Goal: Check status

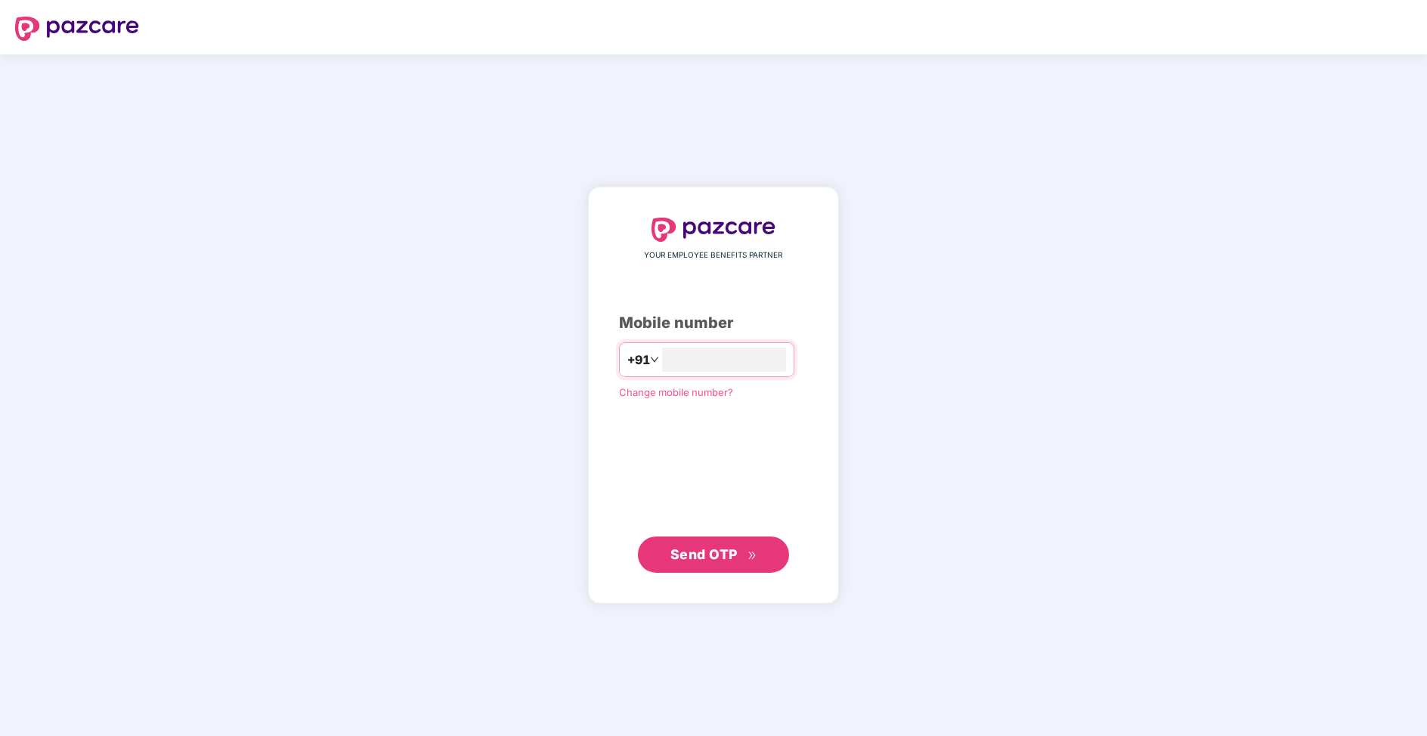
type input "**********"
click at [767, 409] on div "**********" at bounding box center [713, 395] width 189 height 355
click at [724, 567] on button "Send OTP" at bounding box center [713, 554] width 151 height 36
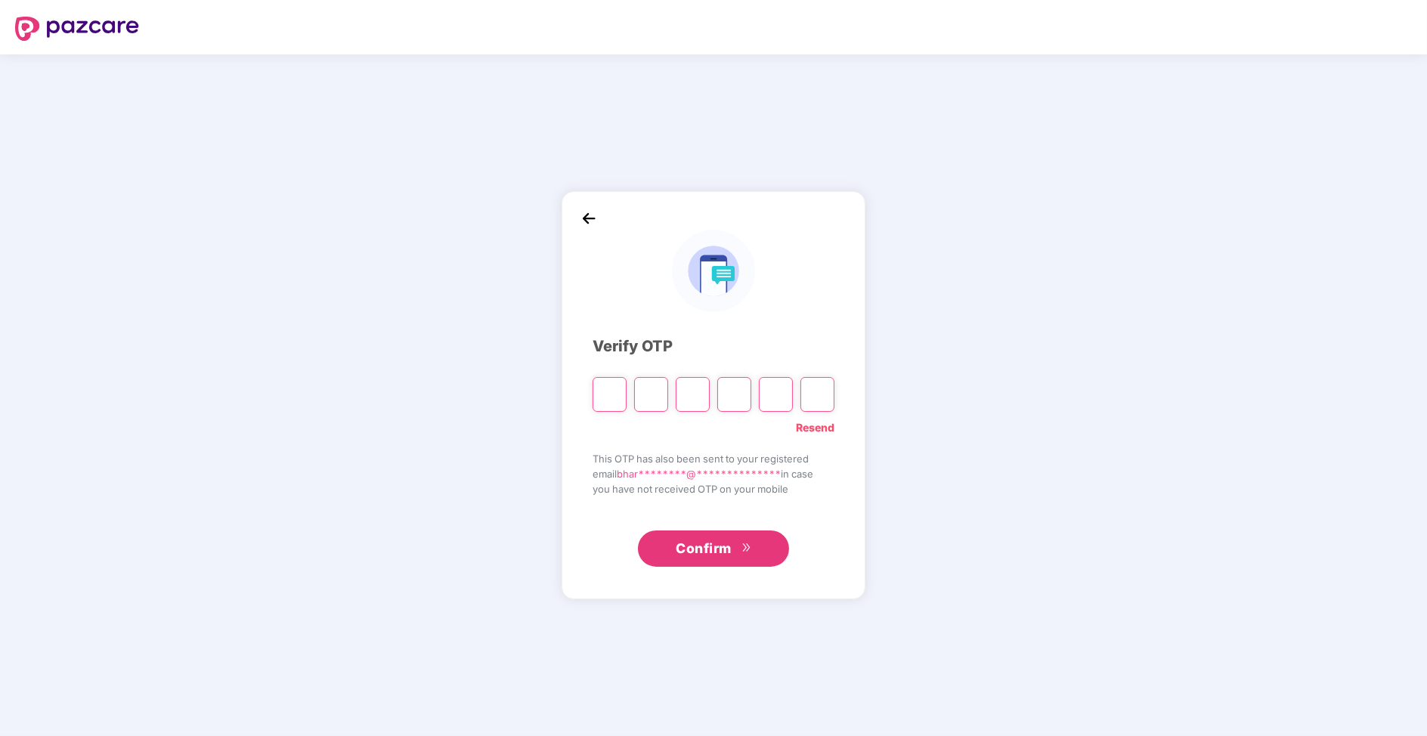
paste input "*"
type input "*"
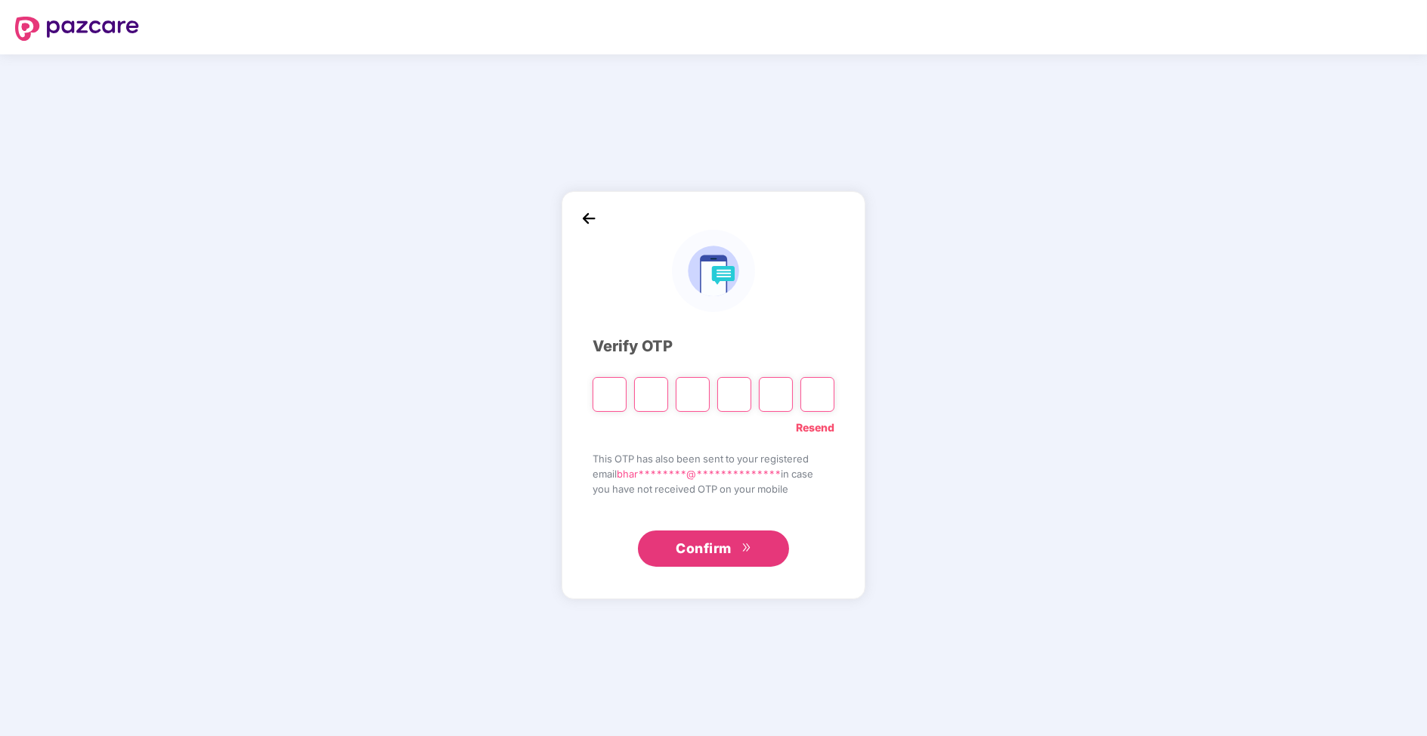
type input "*"
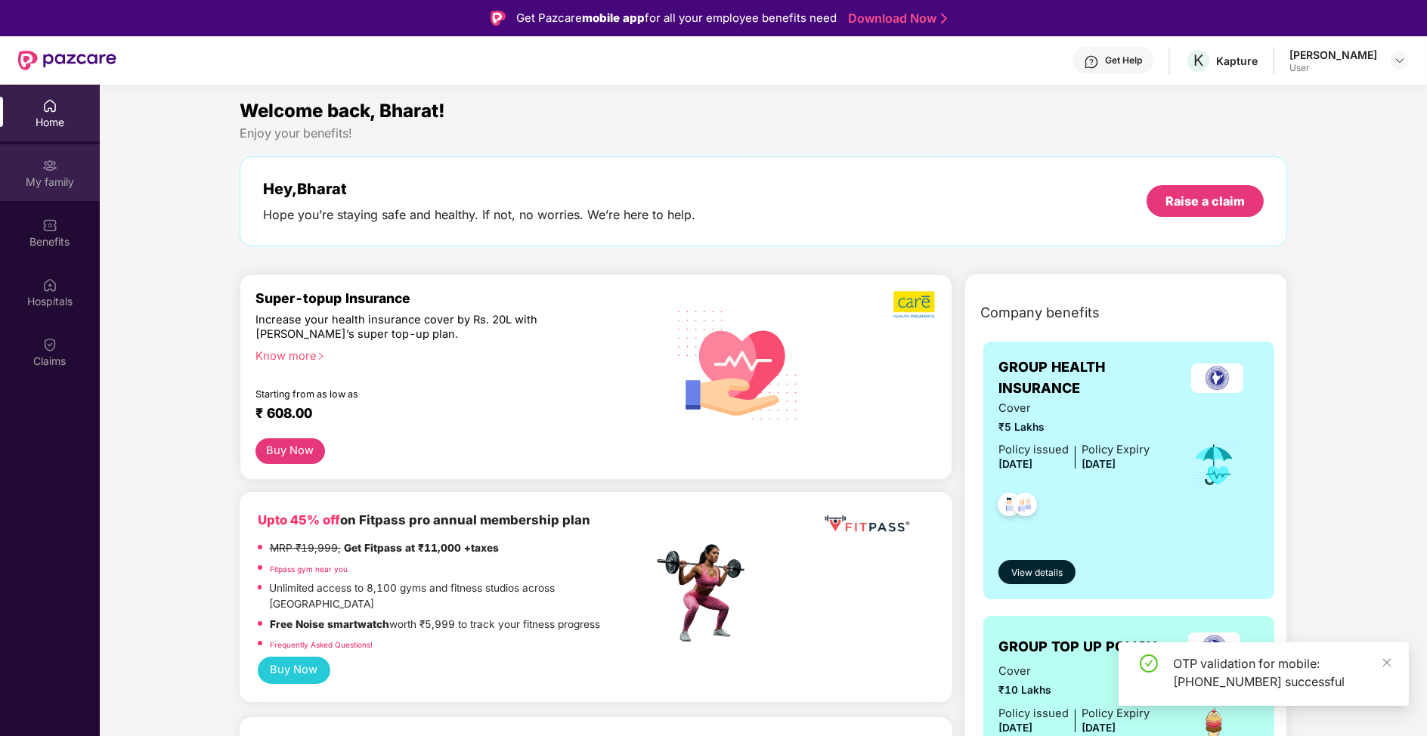
click at [78, 185] on div "My family" at bounding box center [50, 182] width 100 height 15
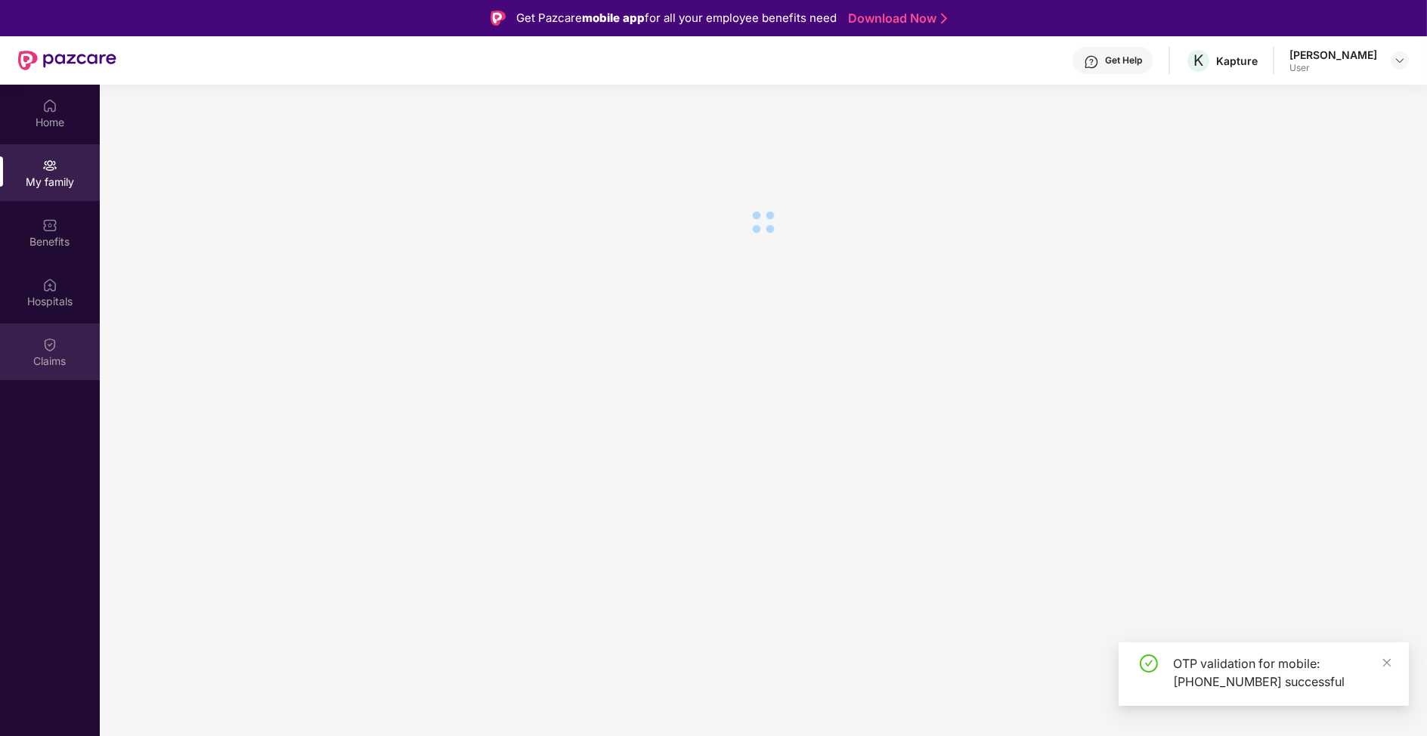
click at [67, 338] on div "Claims" at bounding box center [50, 352] width 100 height 57
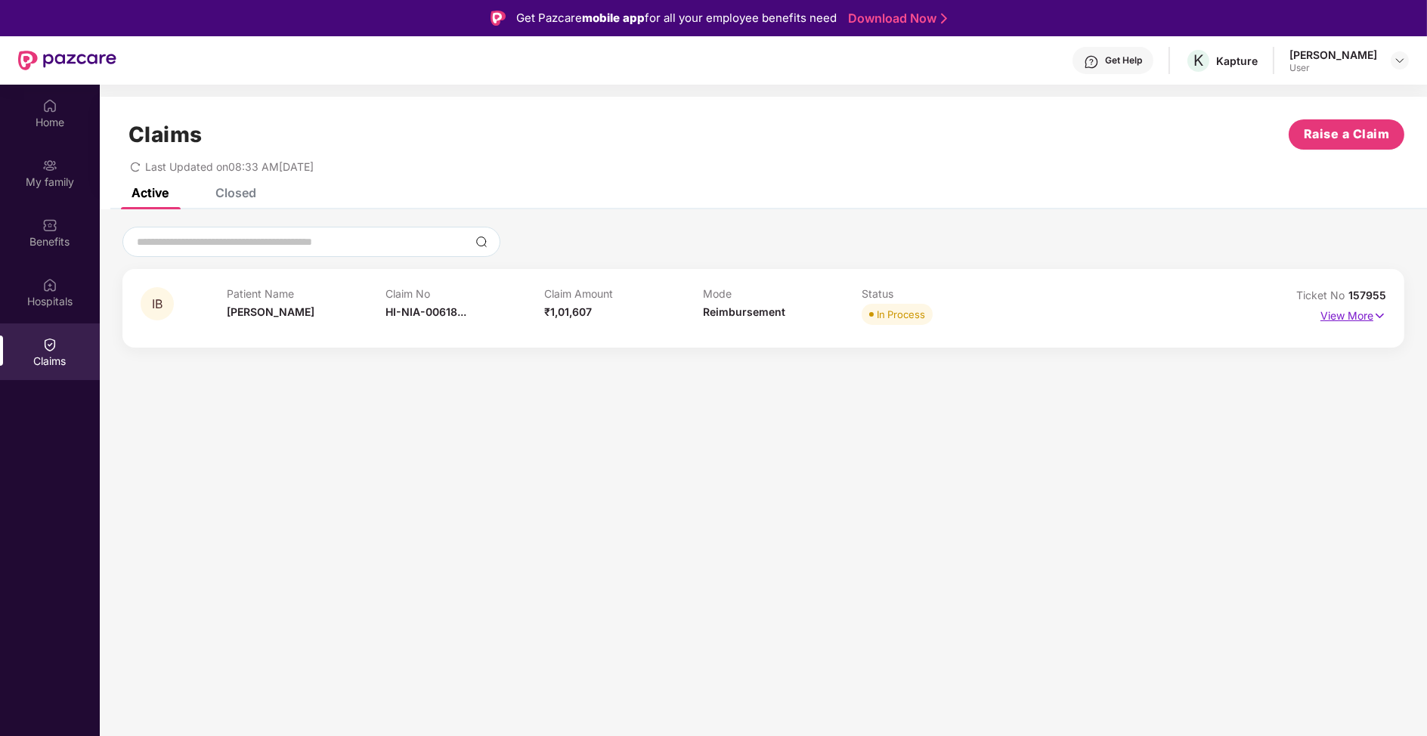
click at [1367, 316] on p "View More" at bounding box center [1354, 314] width 66 height 20
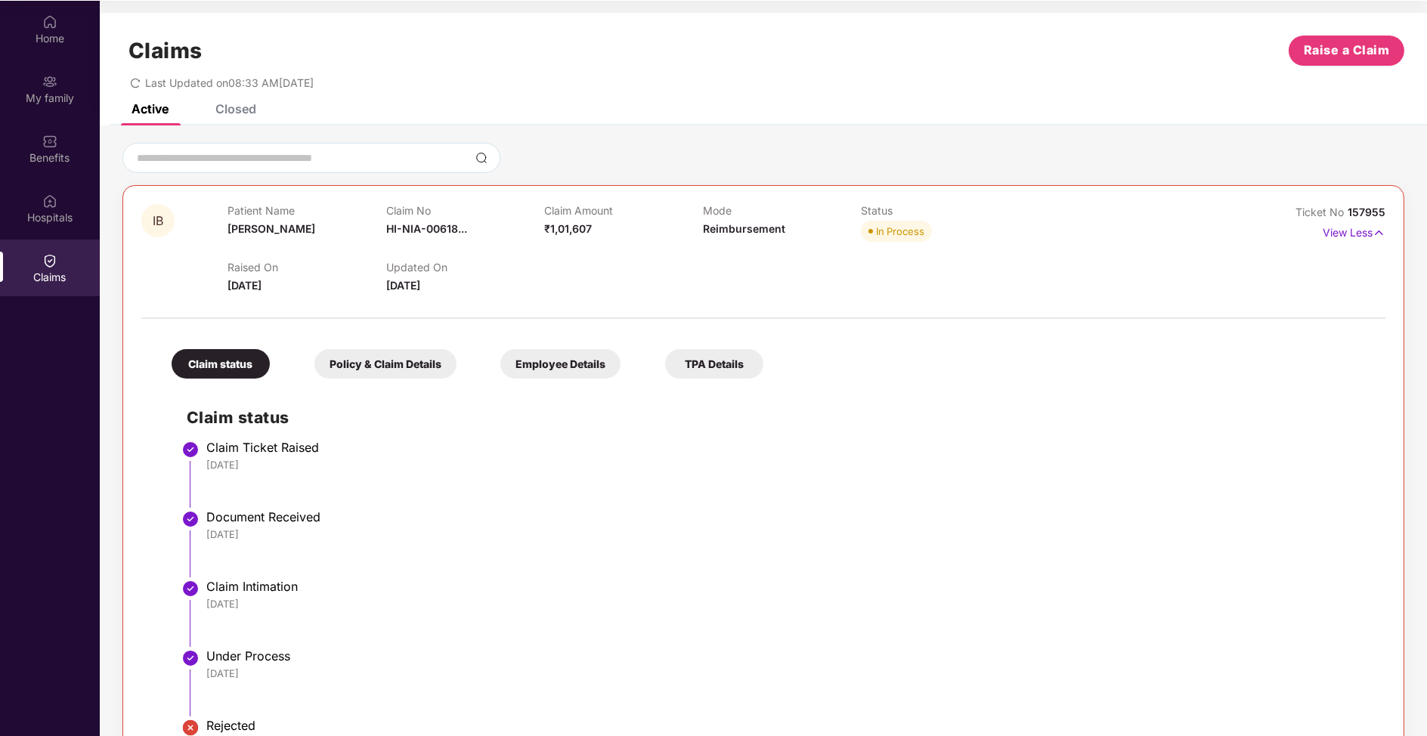
click at [350, 356] on div "Policy & Claim Details" at bounding box center [385, 363] width 142 height 29
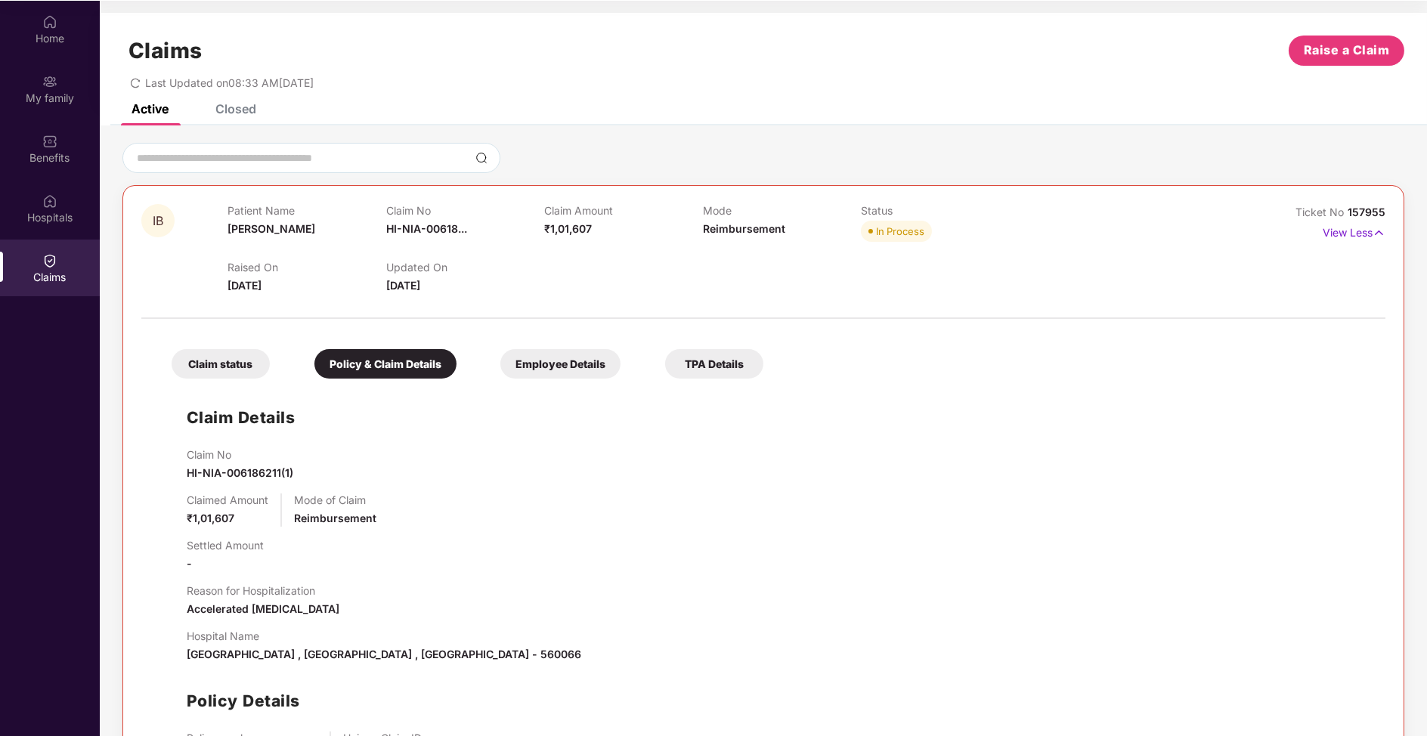
click at [537, 357] on div "Employee Details" at bounding box center [560, 363] width 120 height 29
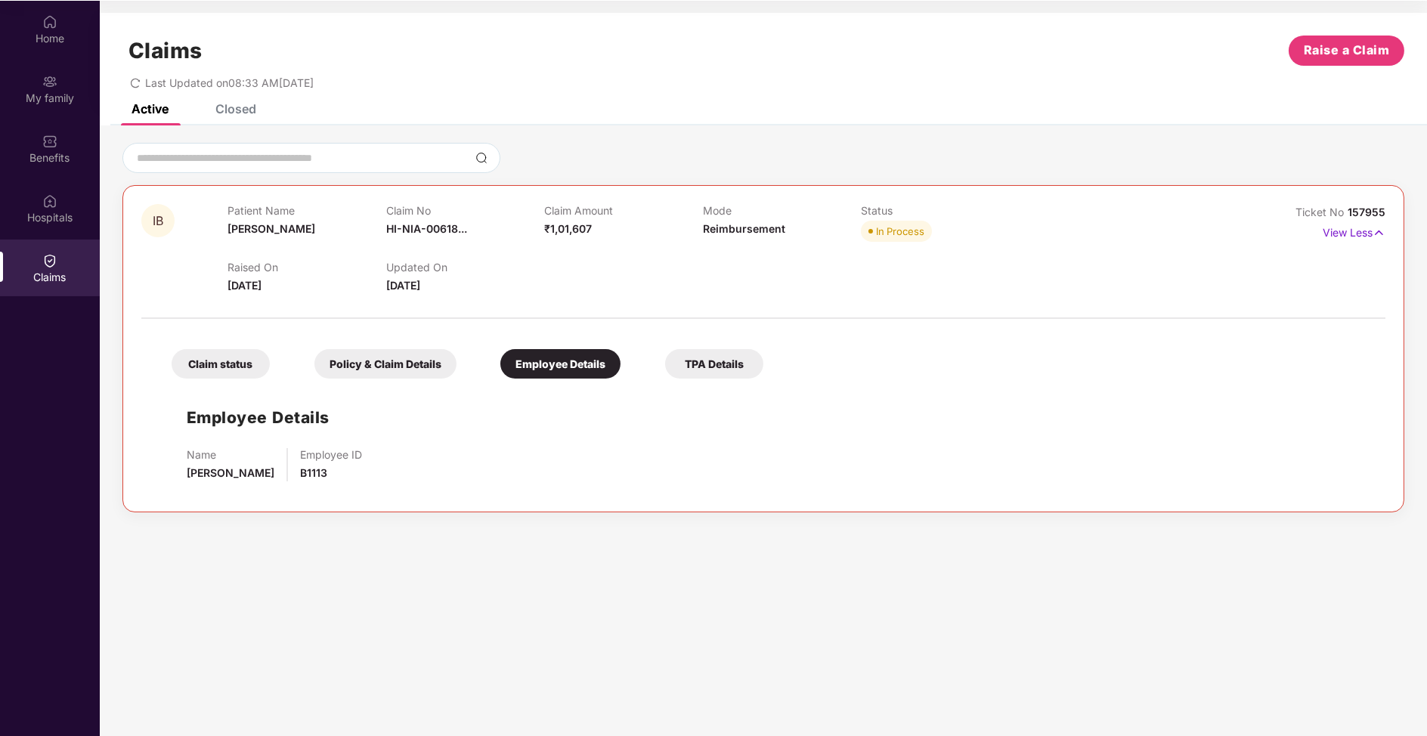
click at [393, 339] on div "Claim status Policy & Claim Details Employee Details TPA Details" at bounding box center [459, 356] width 607 height 45
click at [387, 368] on div "Policy & Claim Details" at bounding box center [385, 363] width 142 height 29
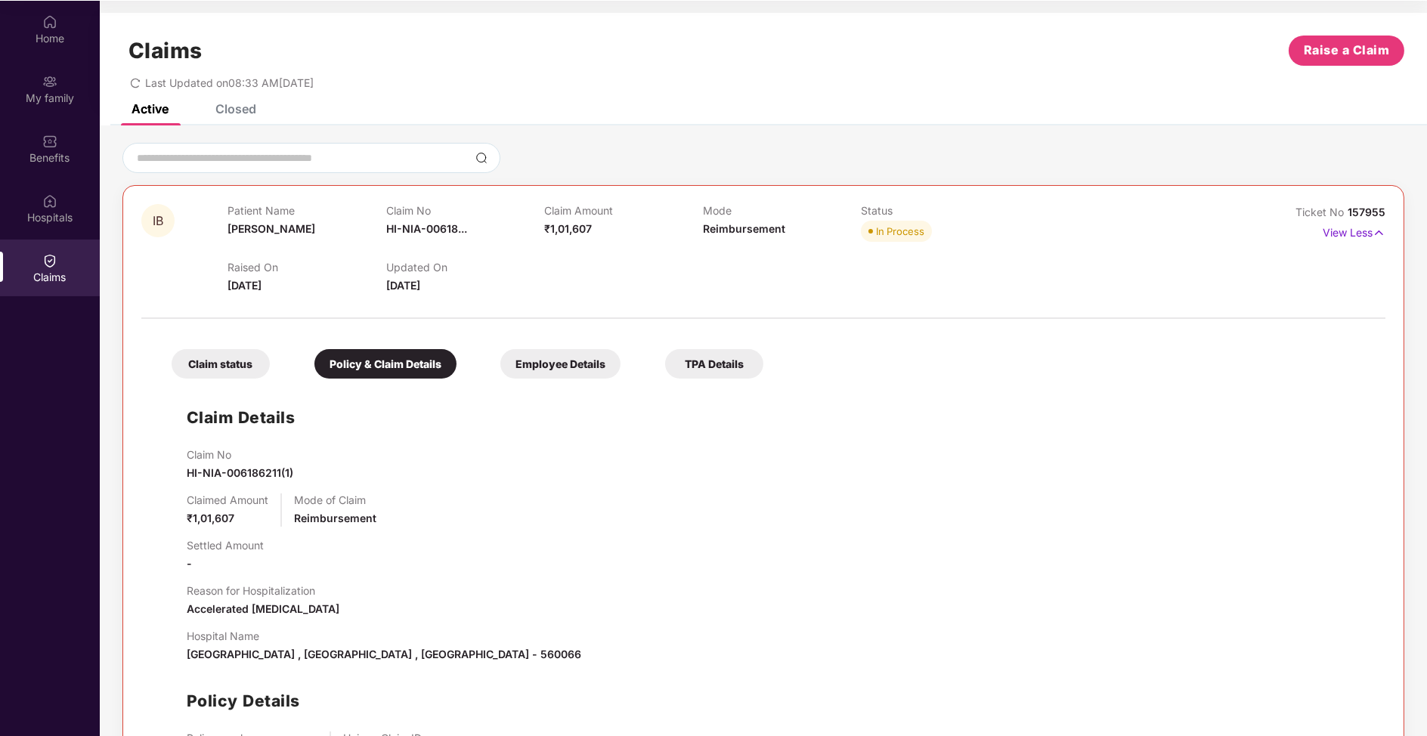
click at [215, 338] on div "Claim status Policy & Claim Details Employee Details TPA Details" at bounding box center [459, 356] width 607 height 45
click at [222, 369] on div "Claim status" at bounding box center [221, 363] width 98 height 29
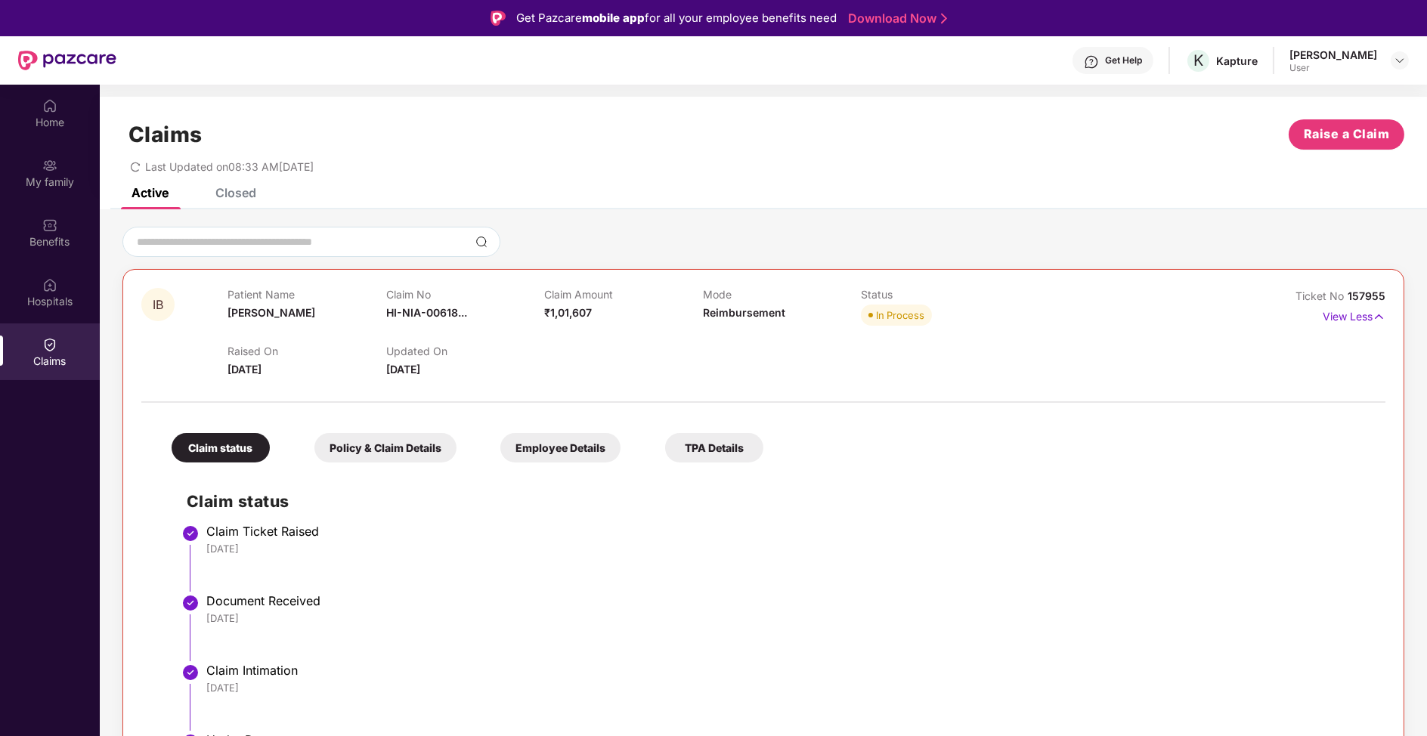
click at [221, 208] on div "Closed" at bounding box center [224, 192] width 63 height 33
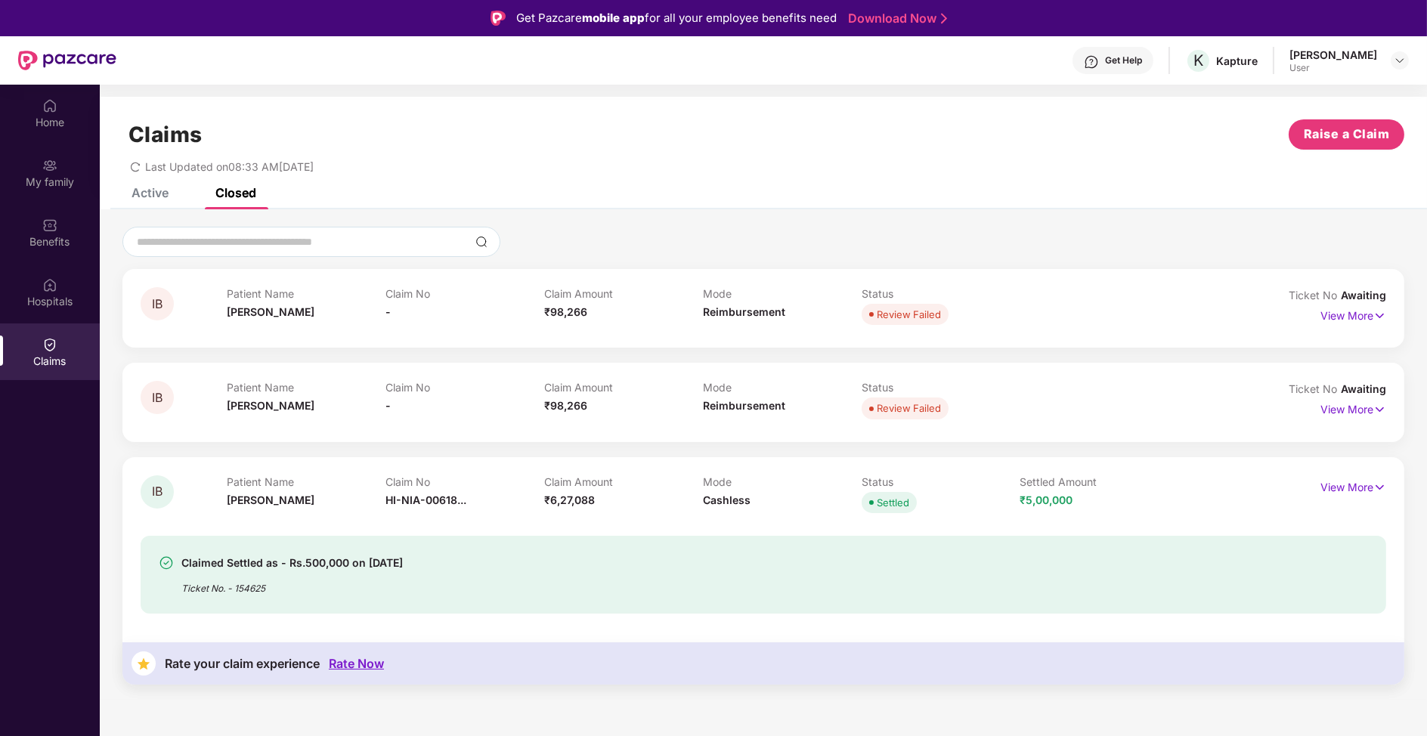
click at [110, 98] on div "Claims Raise a Claim Last Updated on 08:33 AM[DATE]" at bounding box center [763, 142] width 1327 height 91
click at [101, 105] on div "Claims Raise a Claim Last Updated on 08:33 AM[DATE]" at bounding box center [763, 142] width 1327 height 91
click at [86, 136] on div "Home" at bounding box center [50, 113] width 100 height 57
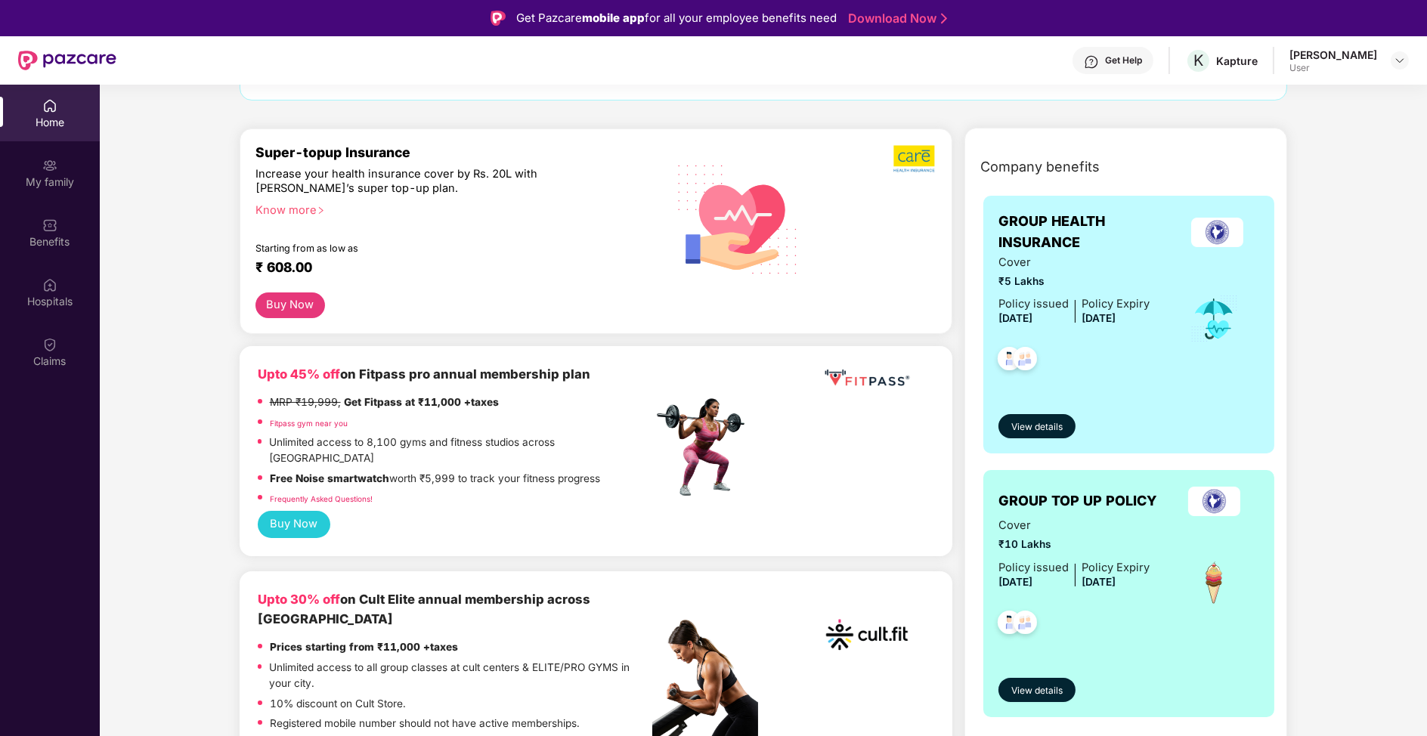
scroll to position [68, 0]
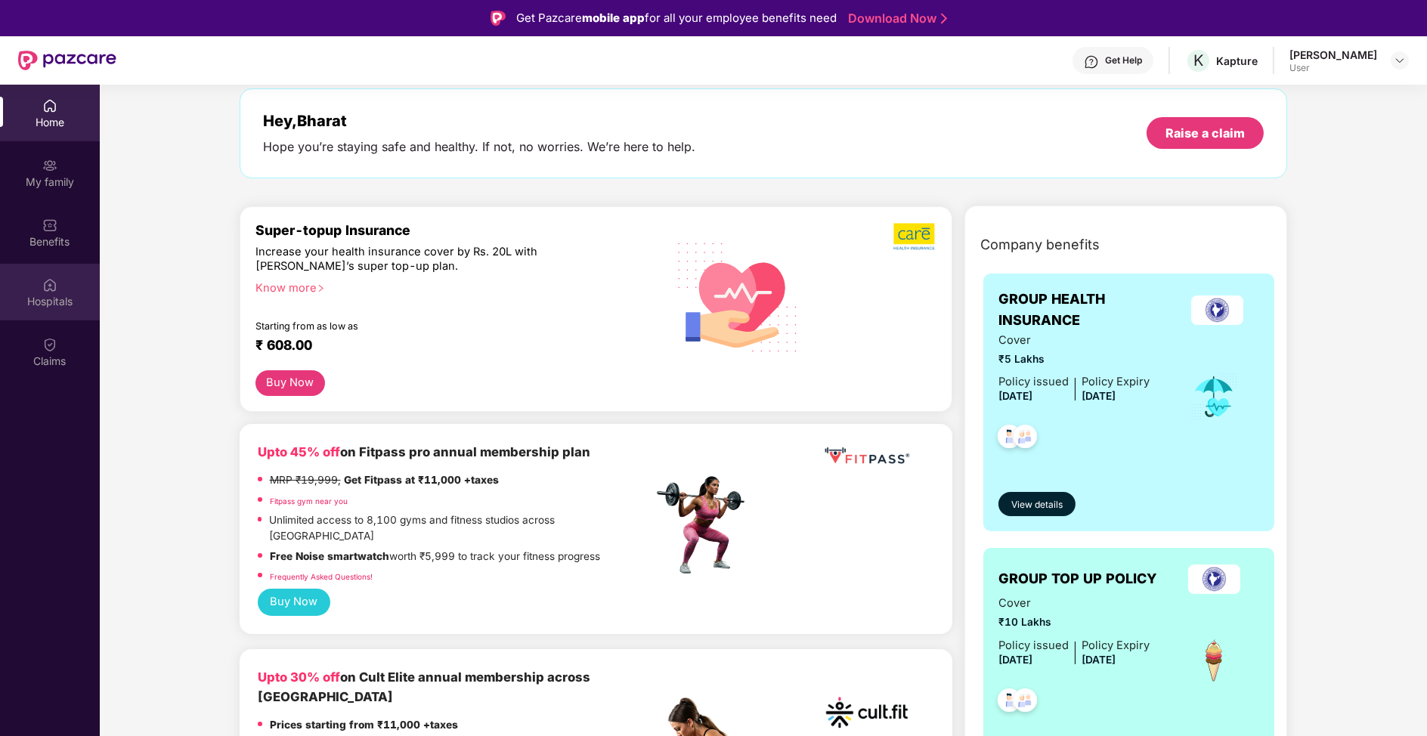
click at [69, 302] on div "Hospitals" at bounding box center [50, 301] width 100 height 15
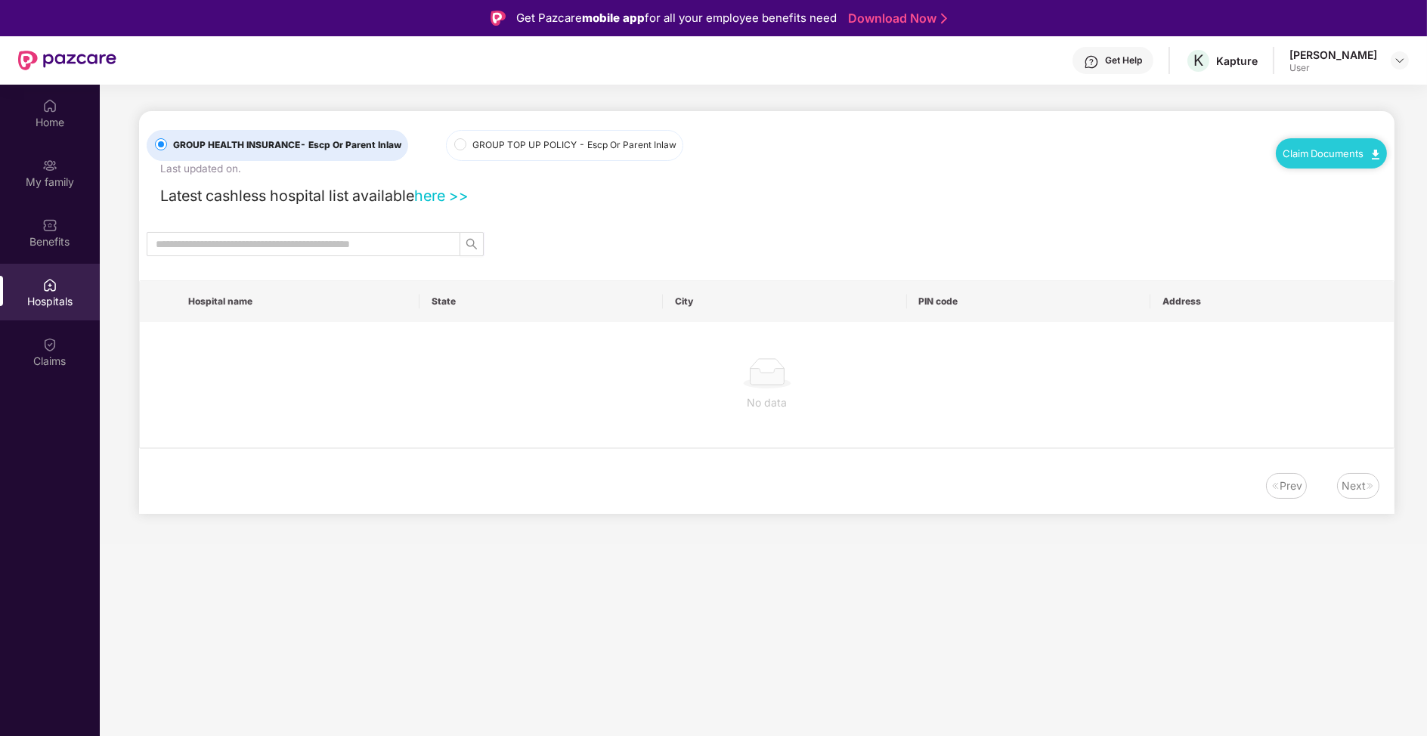
scroll to position [0, 0]
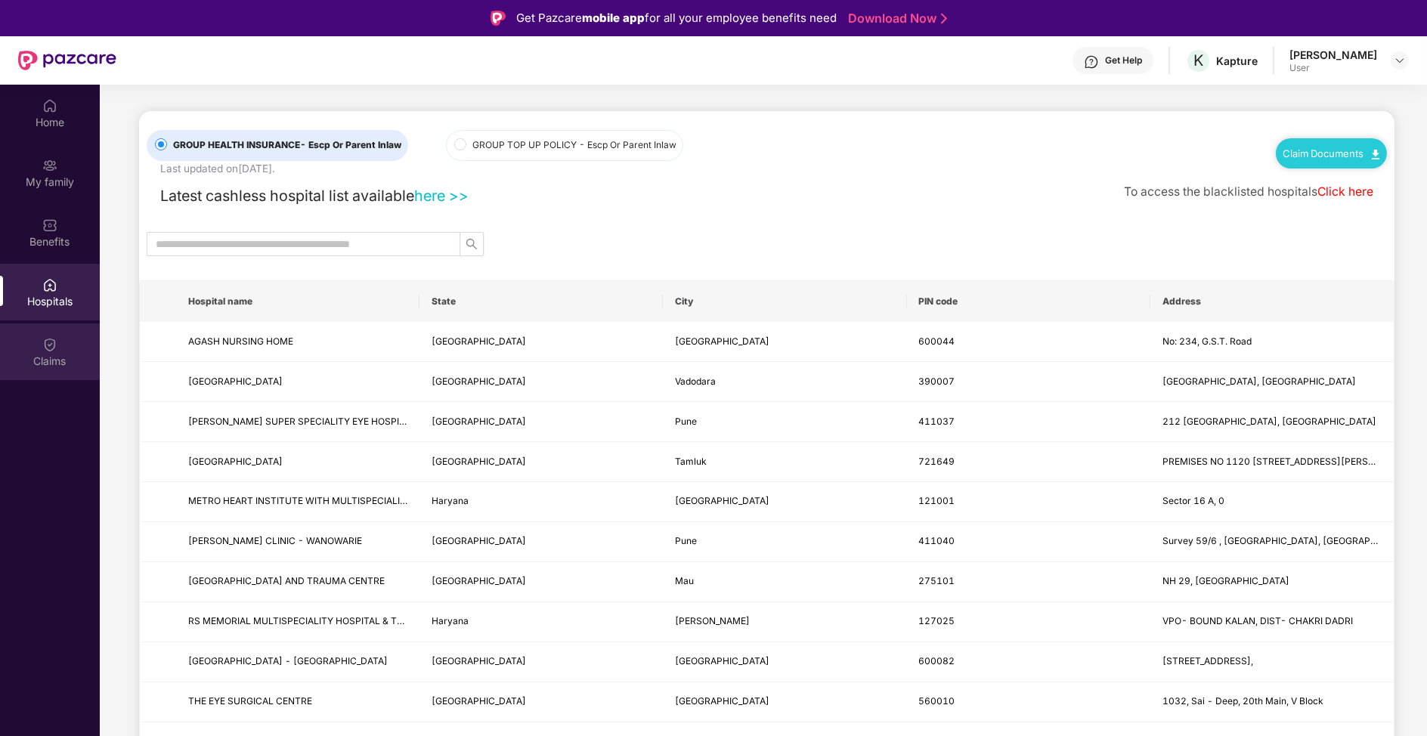
click at [64, 345] on div "Claims" at bounding box center [50, 352] width 100 height 57
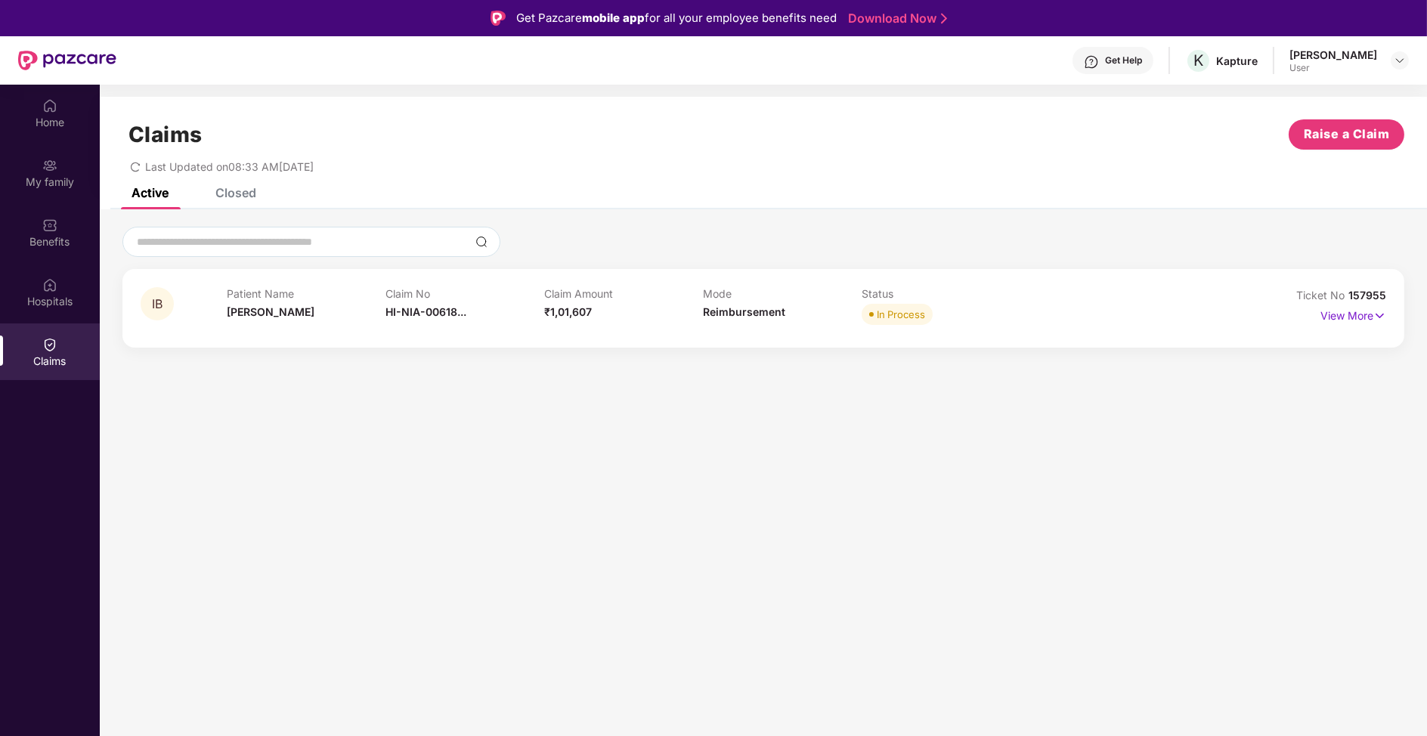
click at [1388, 52] on div "[PERSON_NAME] User" at bounding box center [1349, 61] width 119 height 26
click at [1203, 54] on span "K" at bounding box center [1199, 60] width 10 height 18
click at [1154, 73] on div "Get Help" at bounding box center [1113, 60] width 81 height 27
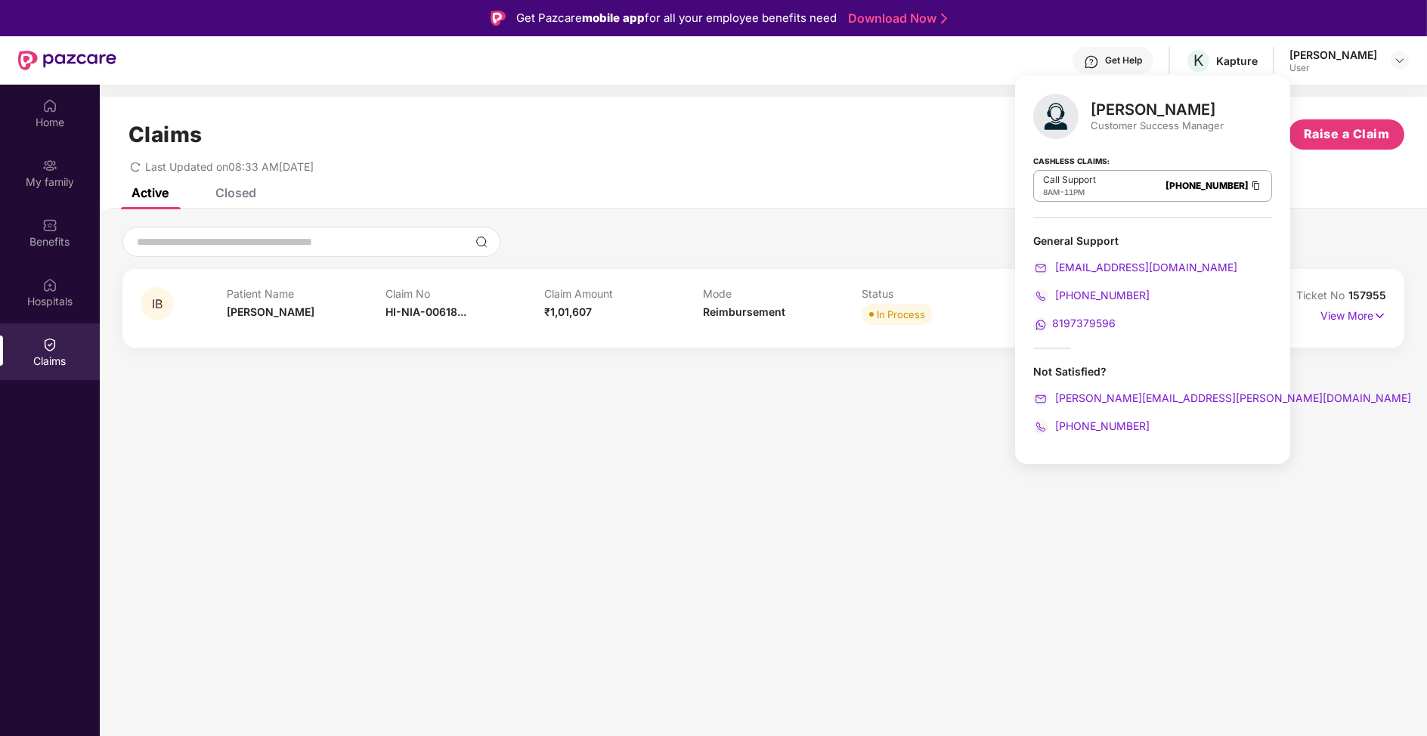
click at [1148, 113] on div "[PERSON_NAME]" at bounding box center [1157, 110] width 133 height 18
click at [1108, 234] on div "General Support" at bounding box center [1152, 241] width 239 height 14
click at [42, 299] on div "Hospitals" at bounding box center [50, 301] width 100 height 15
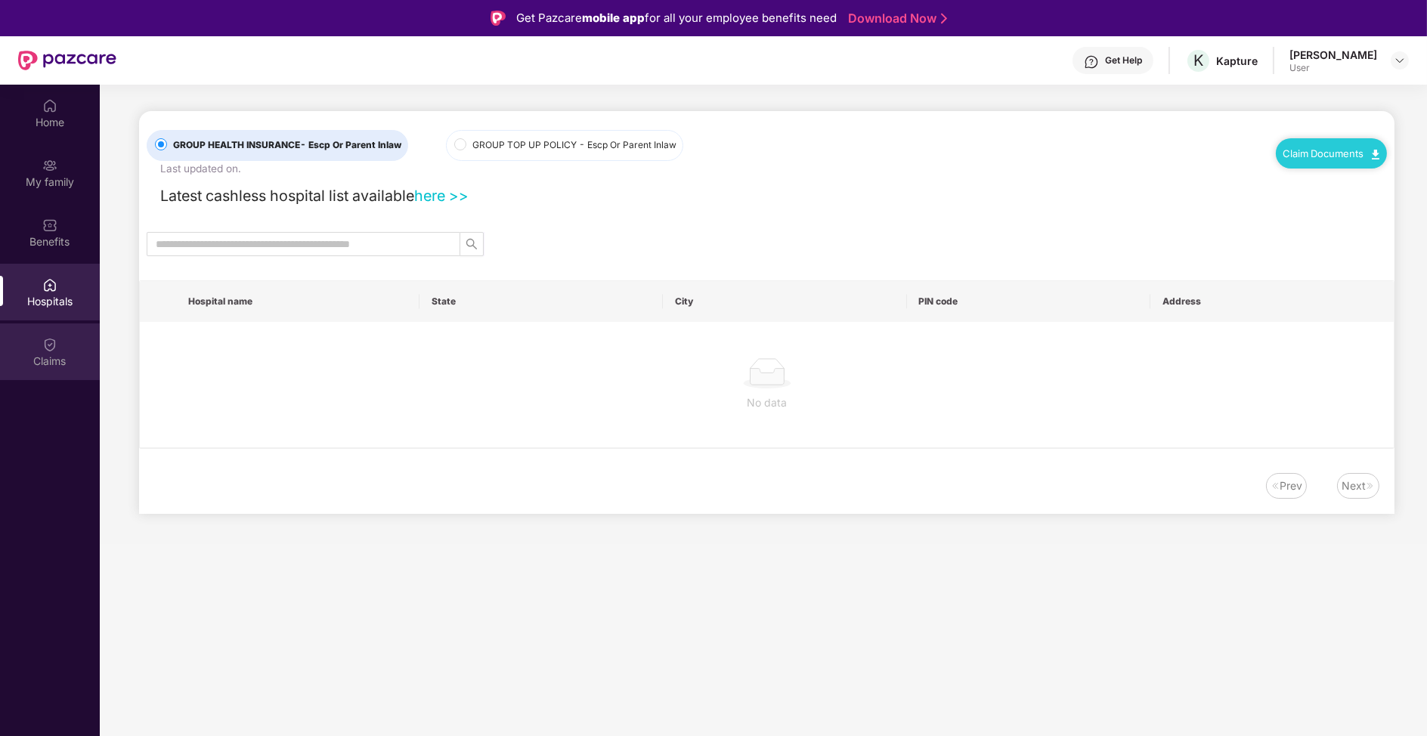
click at [17, 362] on div "Claims" at bounding box center [50, 361] width 100 height 15
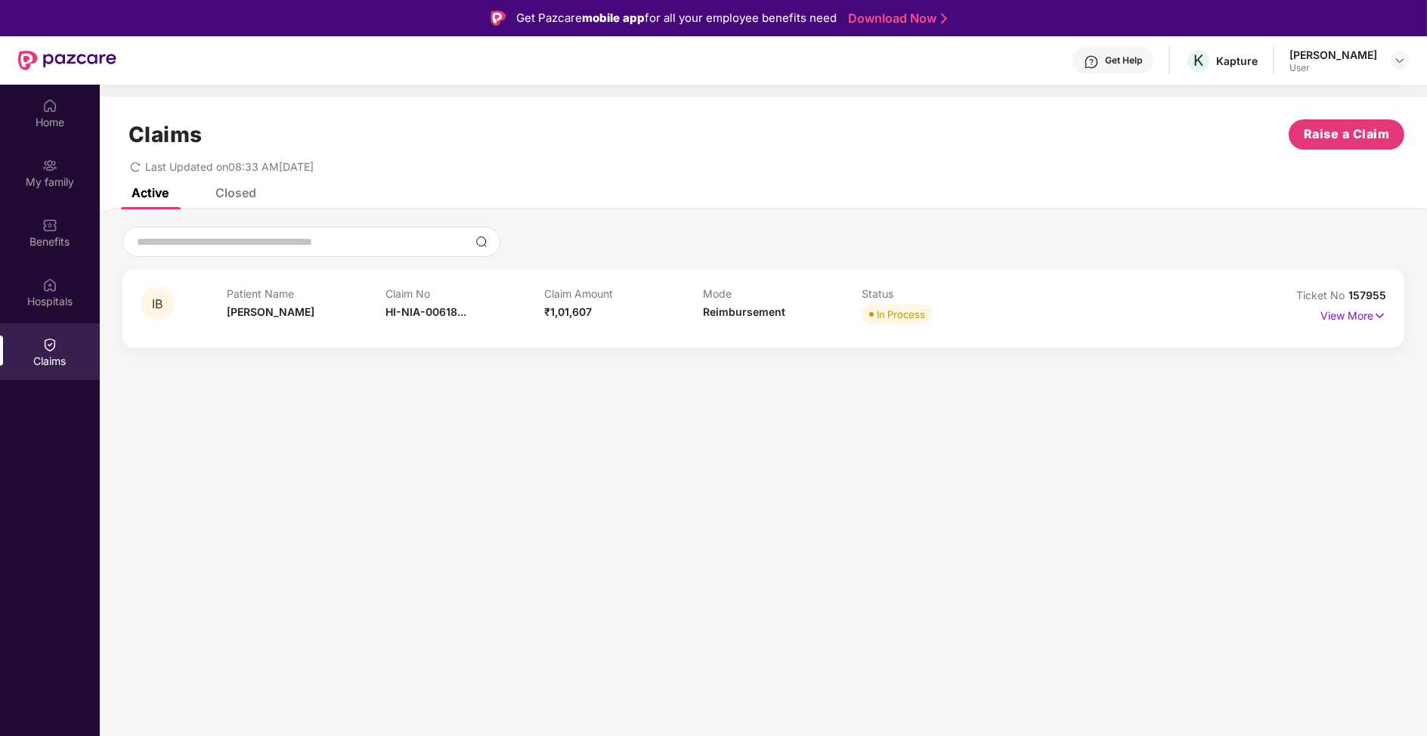
click at [1369, 325] on div "View More" at bounding box center [1354, 316] width 66 height 24
click at [1369, 314] on p "View More" at bounding box center [1354, 314] width 66 height 20
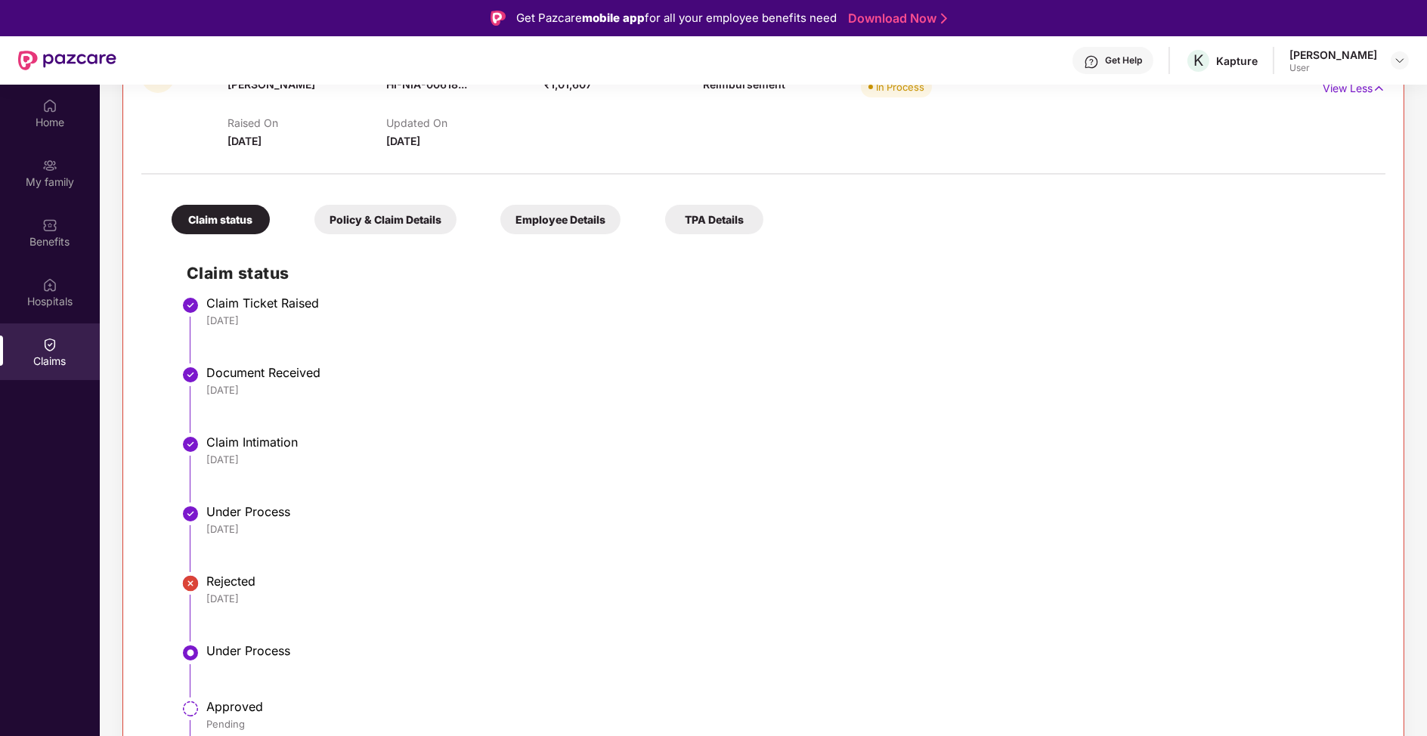
scroll to position [250, 0]
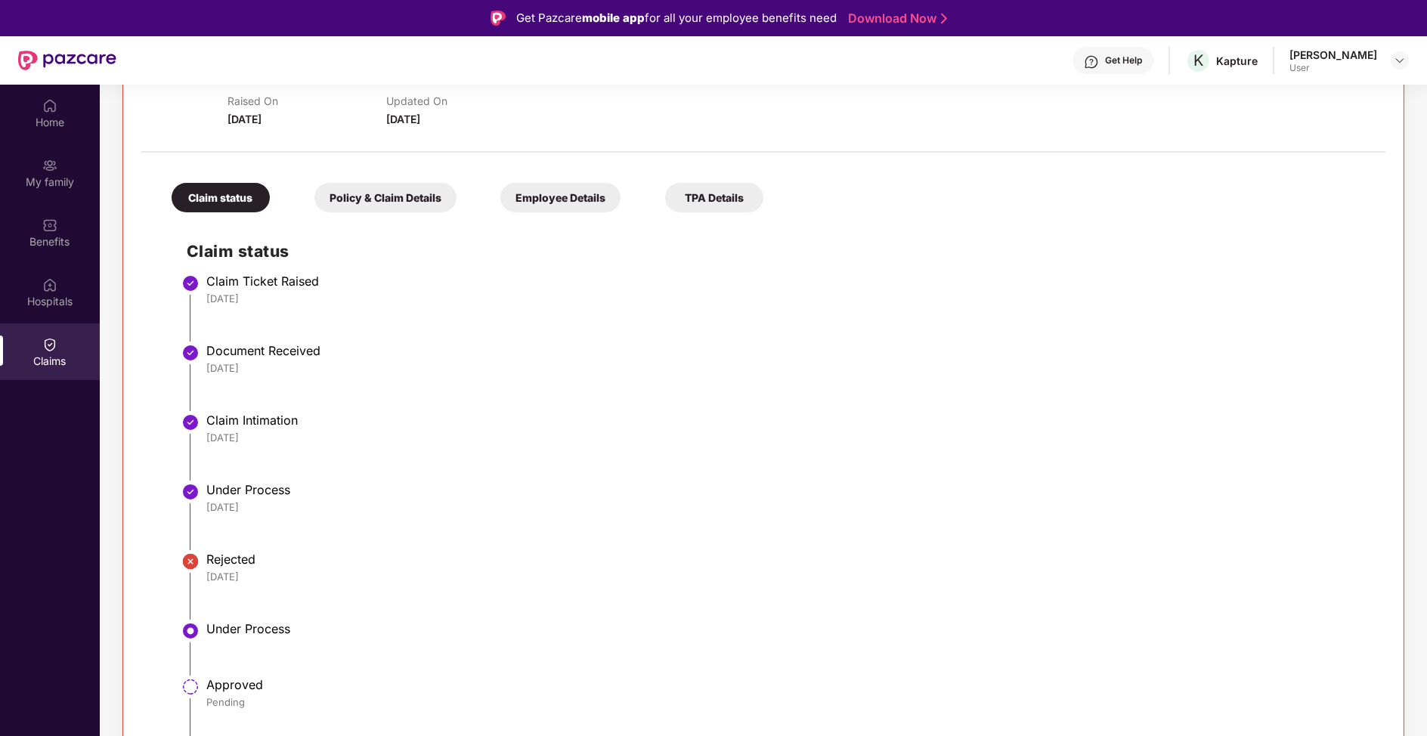
click at [379, 165] on div "Claim status Policy & Claim Details Employee Details TPA Details Claim status C…" at bounding box center [763, 474] width 1244 height 628
click at [373, 197] on div "Policy & Claim Details" at bounding box center [385, 197] width 142 height 29
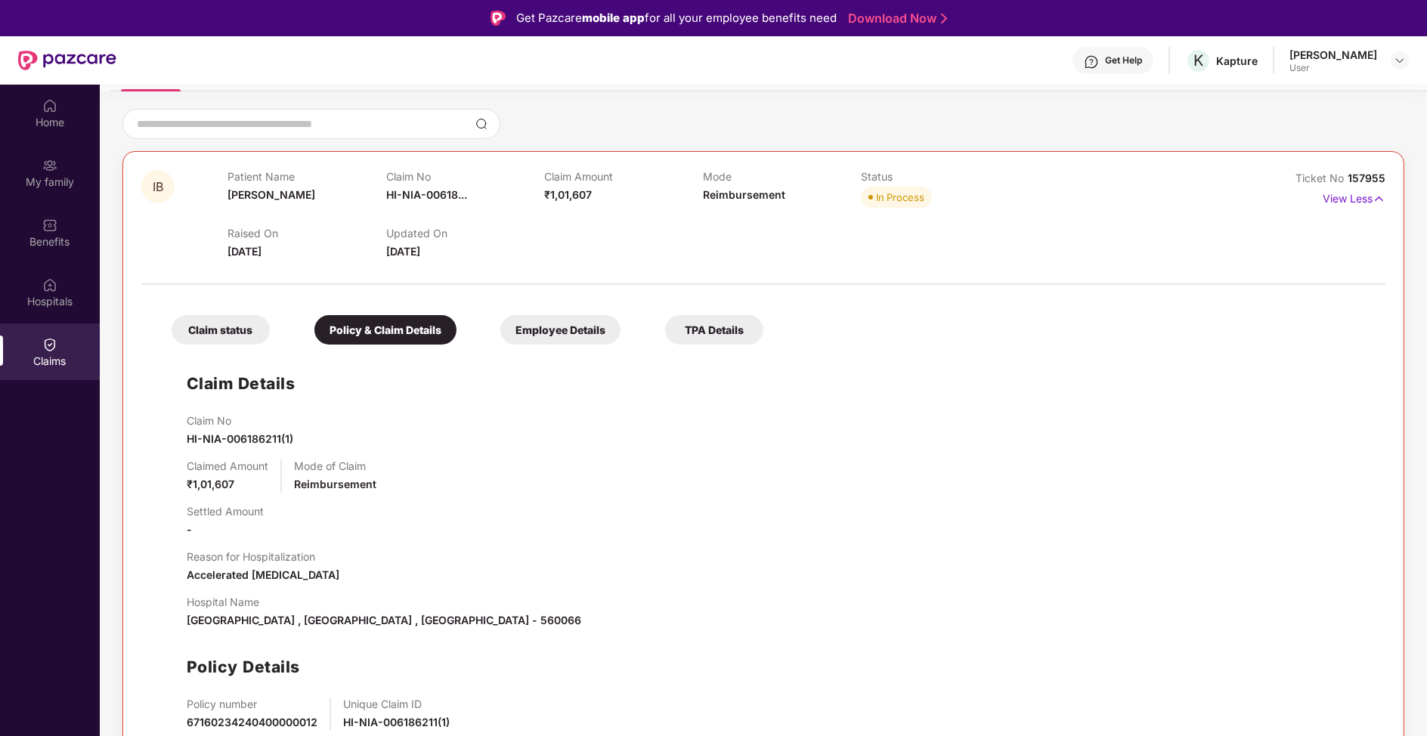
scroll to position [84, 0]
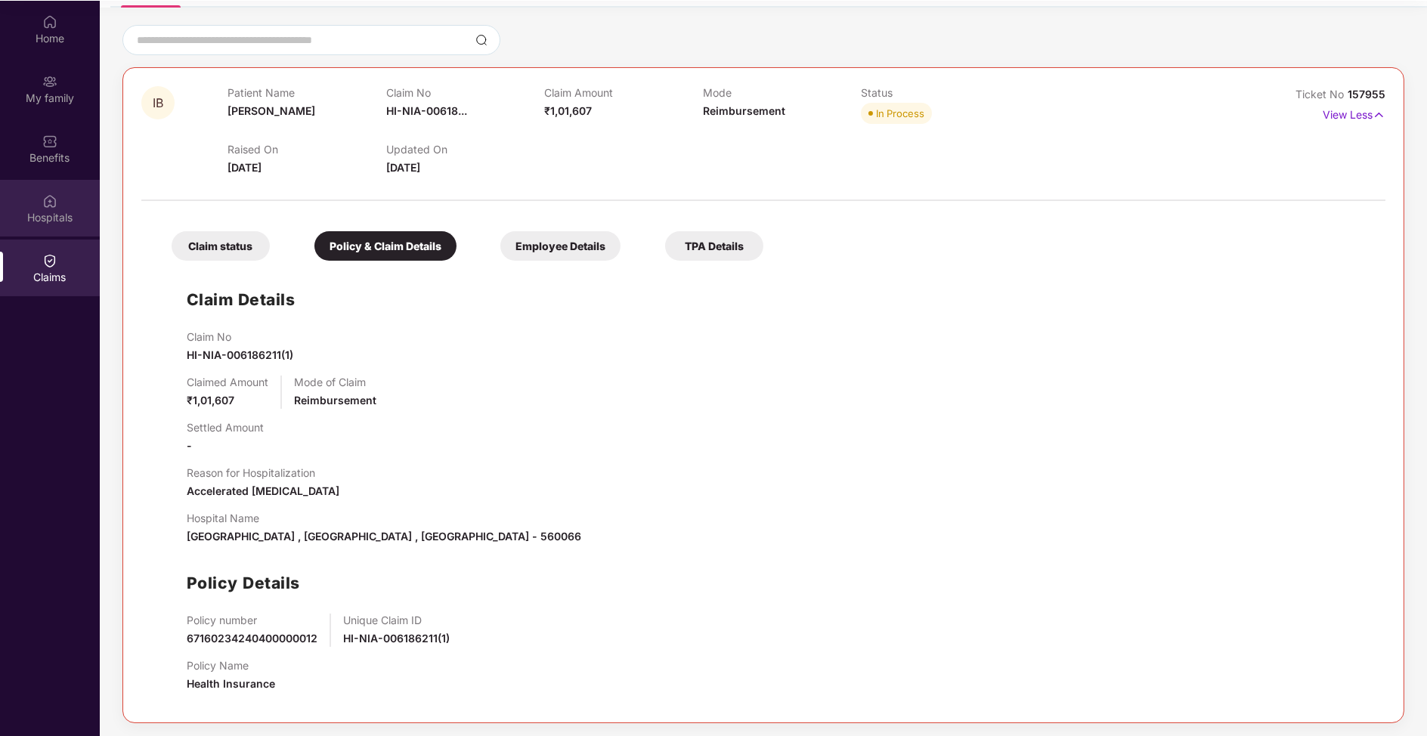
click at [63, 197] on div "Hospitals" at bounding box center [50, 208] width 100 height 57
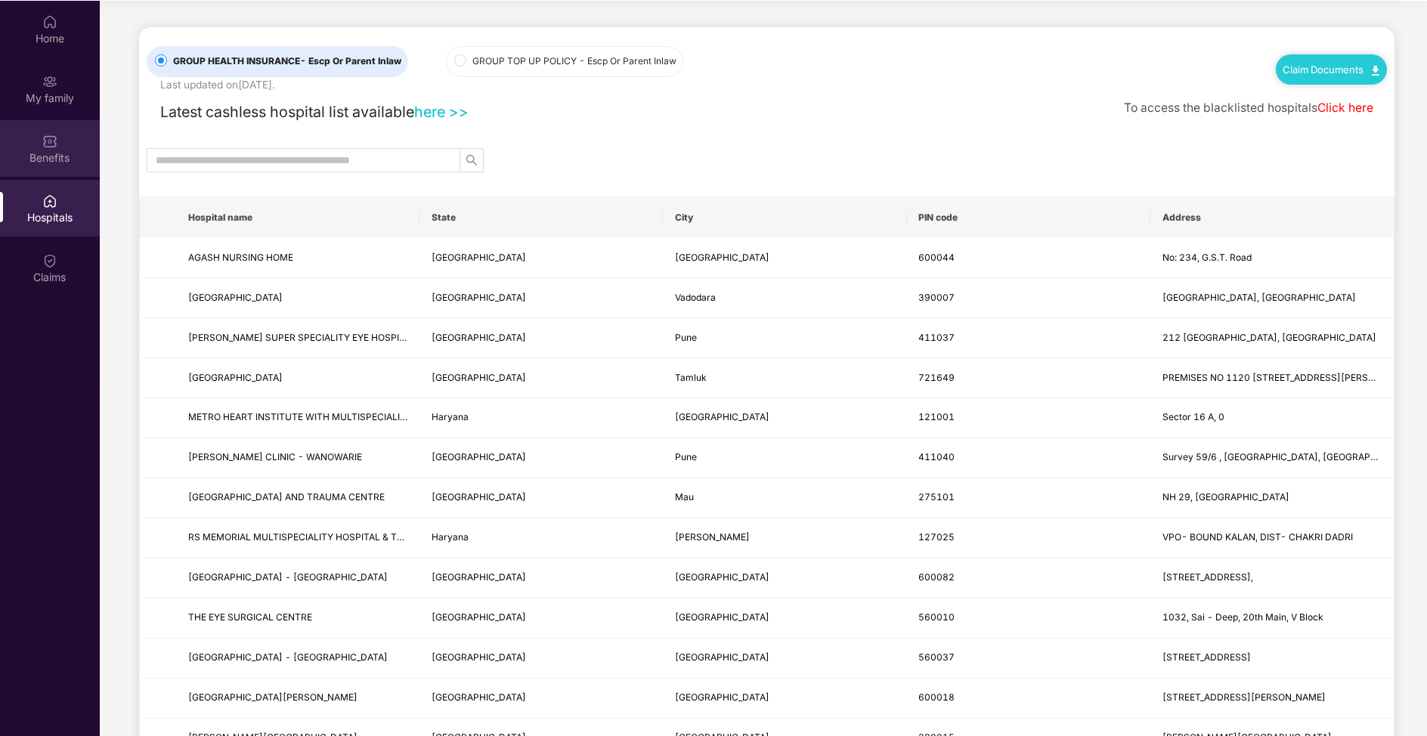
click at [79, 147] on div "Benefits" at bounding box center [50, 148] width 100 height 57
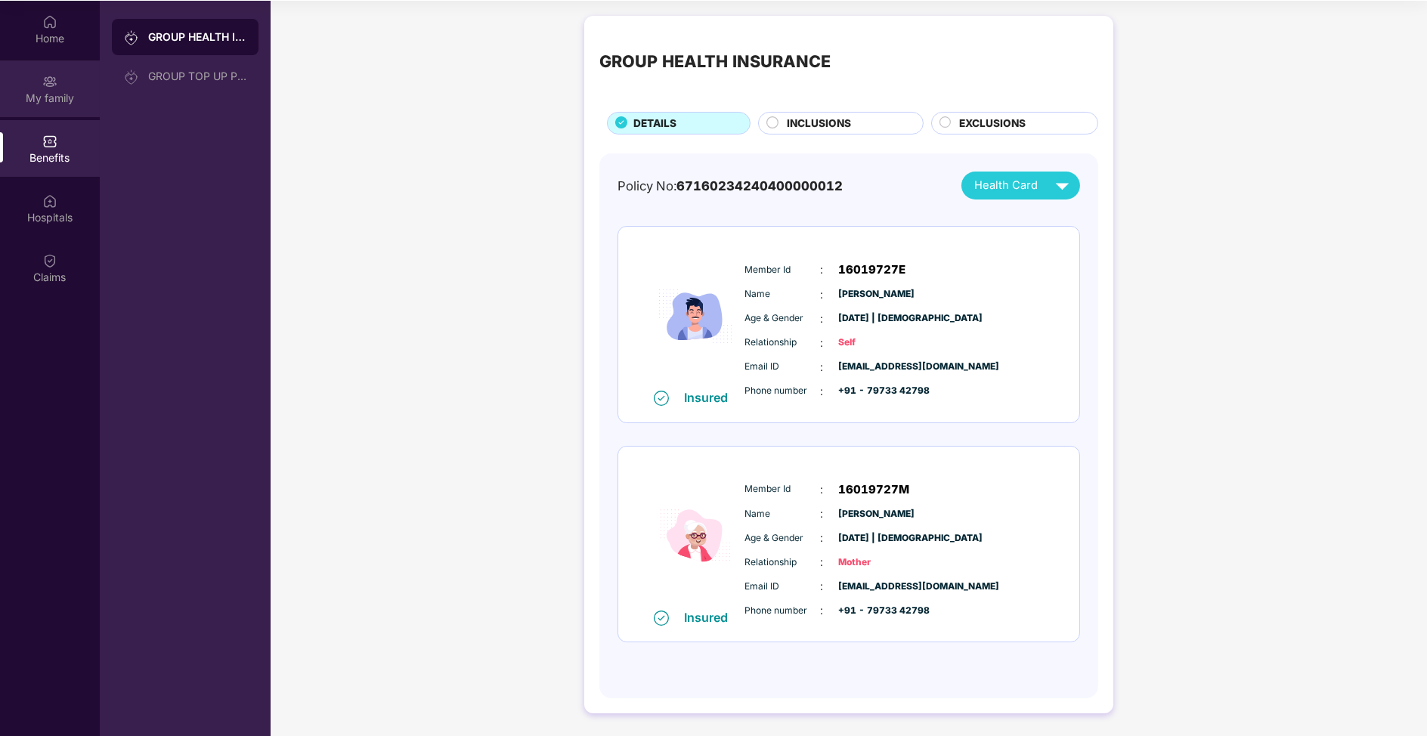
click at [79, 103] on div "My family" at bounding box center [50, 98] width 100 height 15
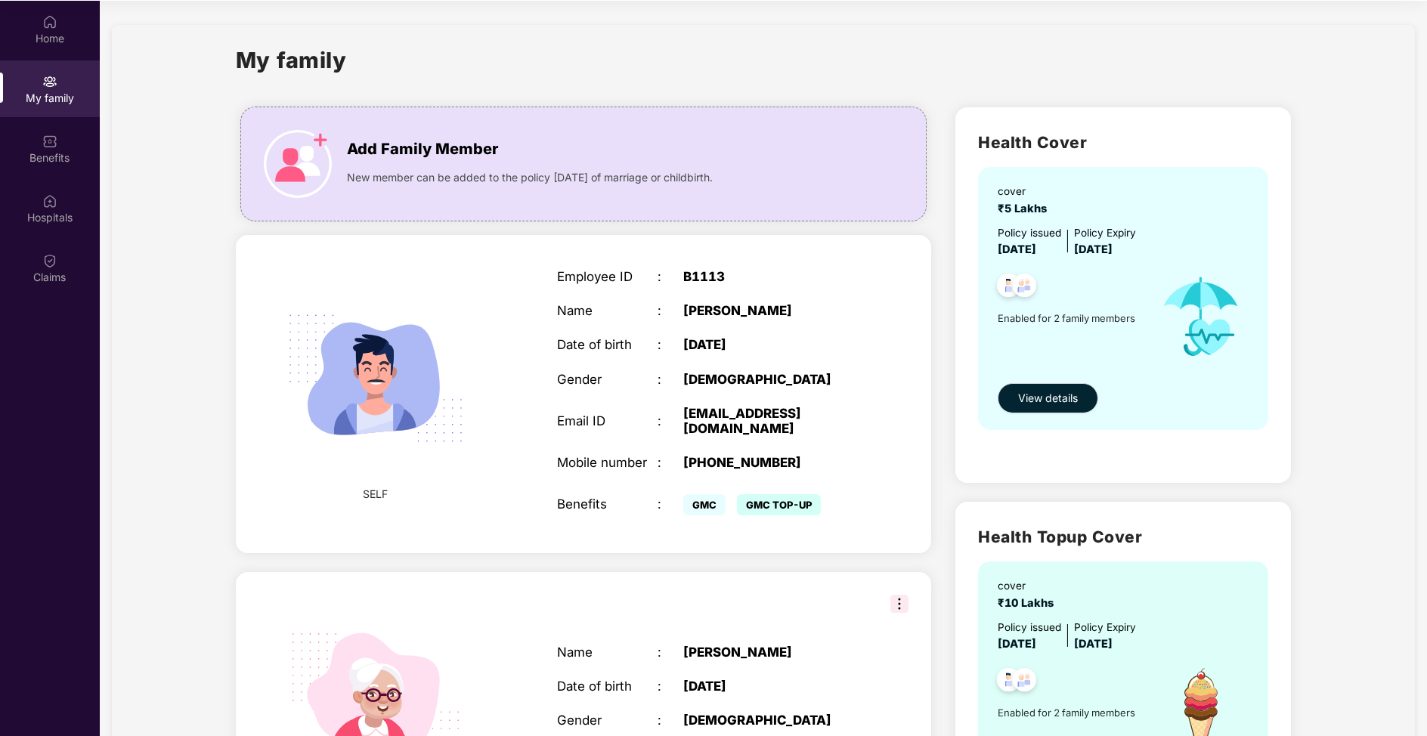
click at [100, 41] on section "My family Add Family Member New member can be added to the policy [DATE] of mar…" at bounding box center [763, 470] width 1327 height 939
click at [51, 31] on div "Home" at bounding box center [50, 38] width 100 height 15
